Goal: Go to known website: Go to known website

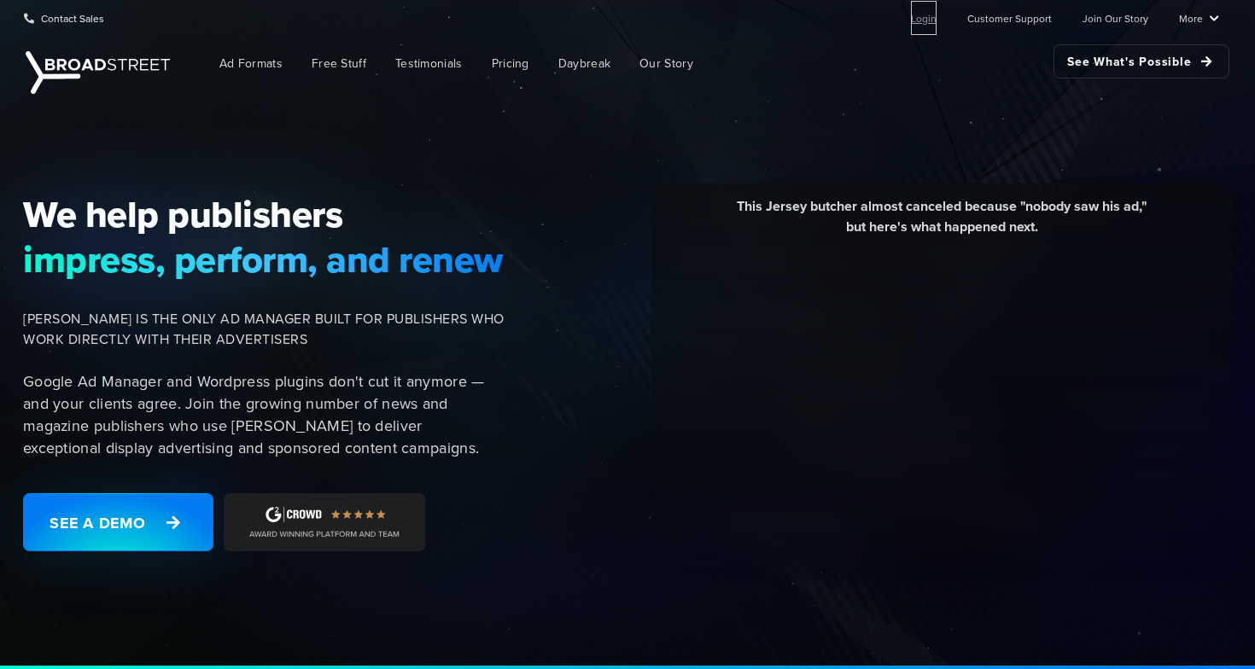
click at [936, 21] on link "Login" at bounding box center [924, 18] width 26 height 34
click at [926, 15] on link "Login" at bounding box center [924, 18] width 26 height 34
click at [918, 21] on link "Login" at bounding box center [924, 18] width 26 height 34
click at [925, 20] on link "Login" at bounding box center [924, 18] width 26 height 34
click at [944, 23] on ul "Login Customer Support Join Our Story More Resources Blog Partners Case Studies…" at bounding box center [1050, 18] width 335 height 34
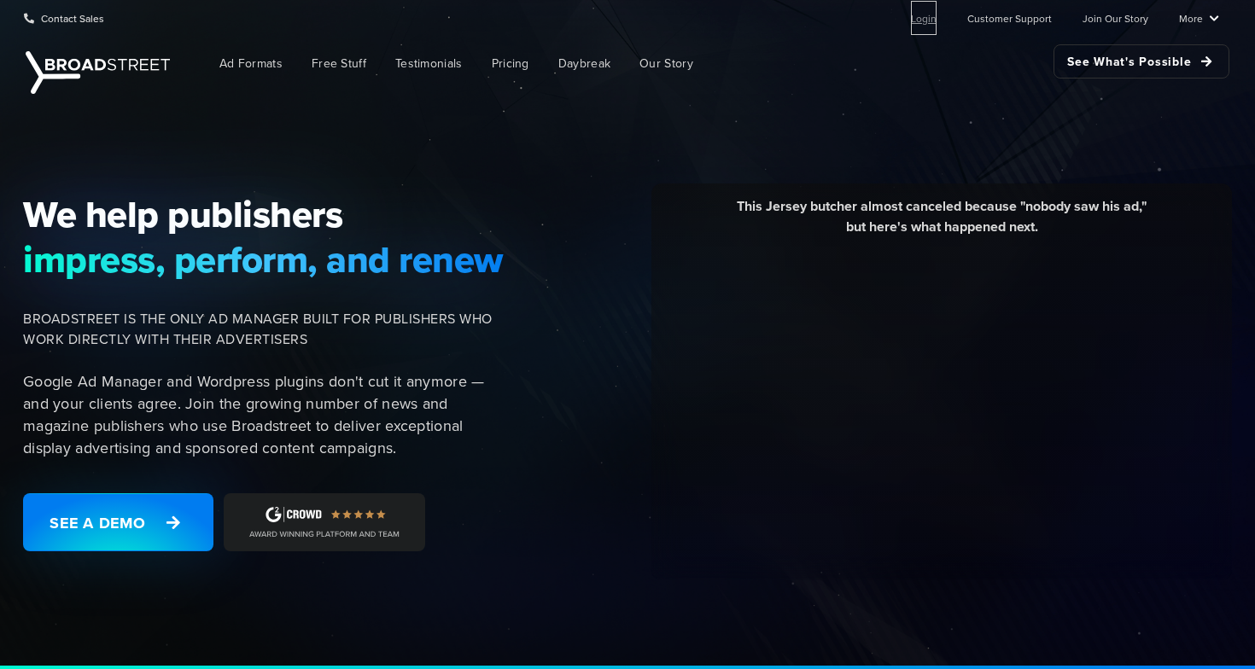
click at [928, 25] on link "Login" at bounding box center [924, 18] width 26 height 34
